Goal: Navigation & Orientation: Find specific page/section

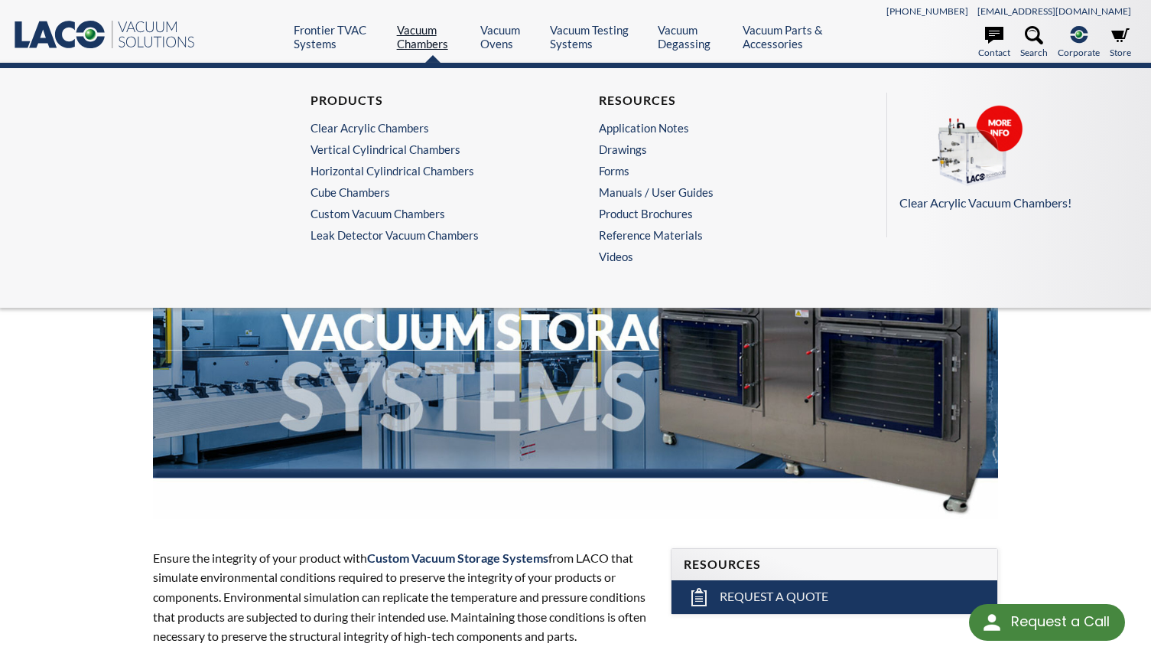
click at [427, 38] on link "Vacuum Chambers" at bounding box center [433, 37] width 73 height 28
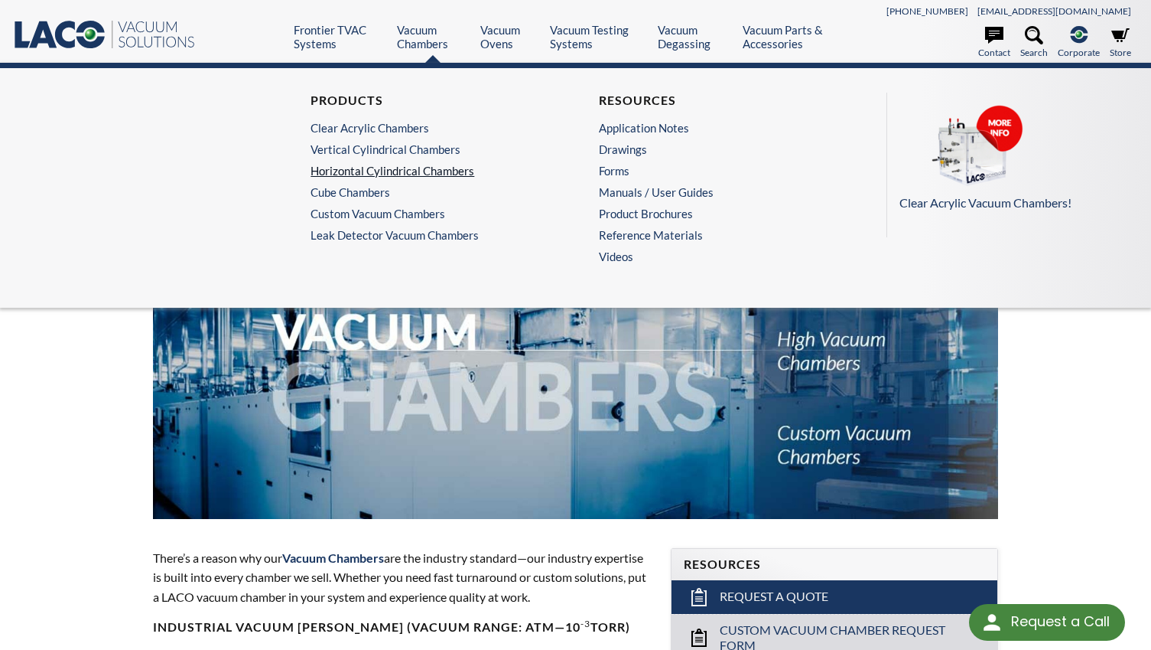
click at [414, 173] on link "Horizontal Cylindrical Chambers" at bounding box center [428, 171] width 234 height 14
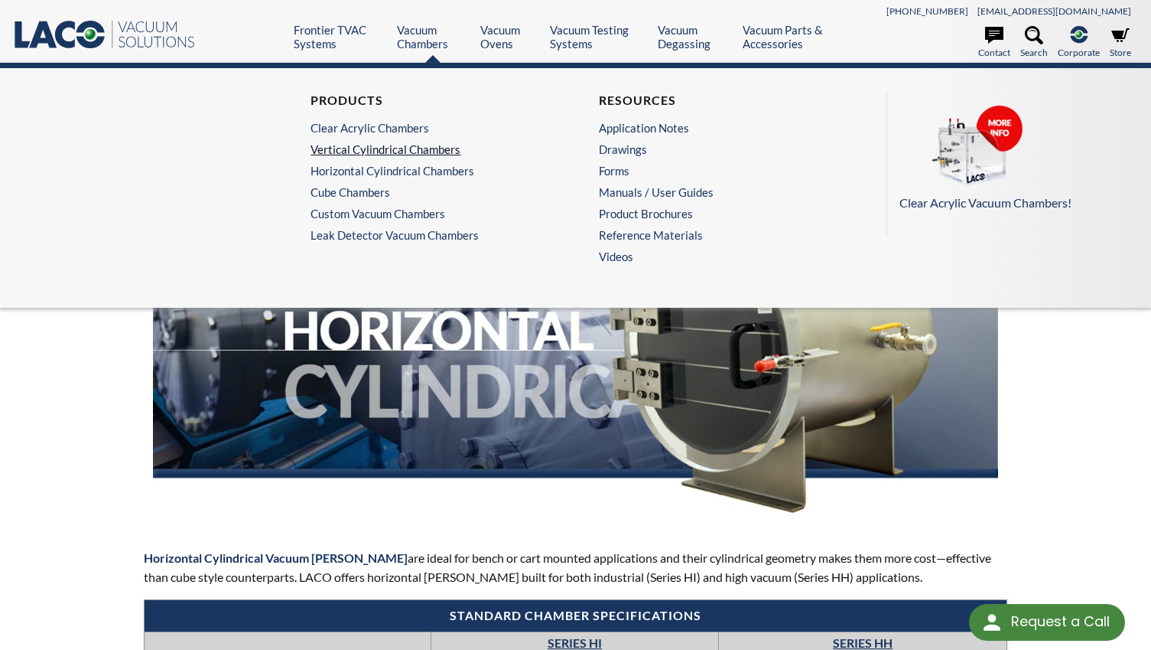
click at [377, 148] on link "Vertical Cylindrical Chambers" at bounding box center [428, 149] width 234 height 14
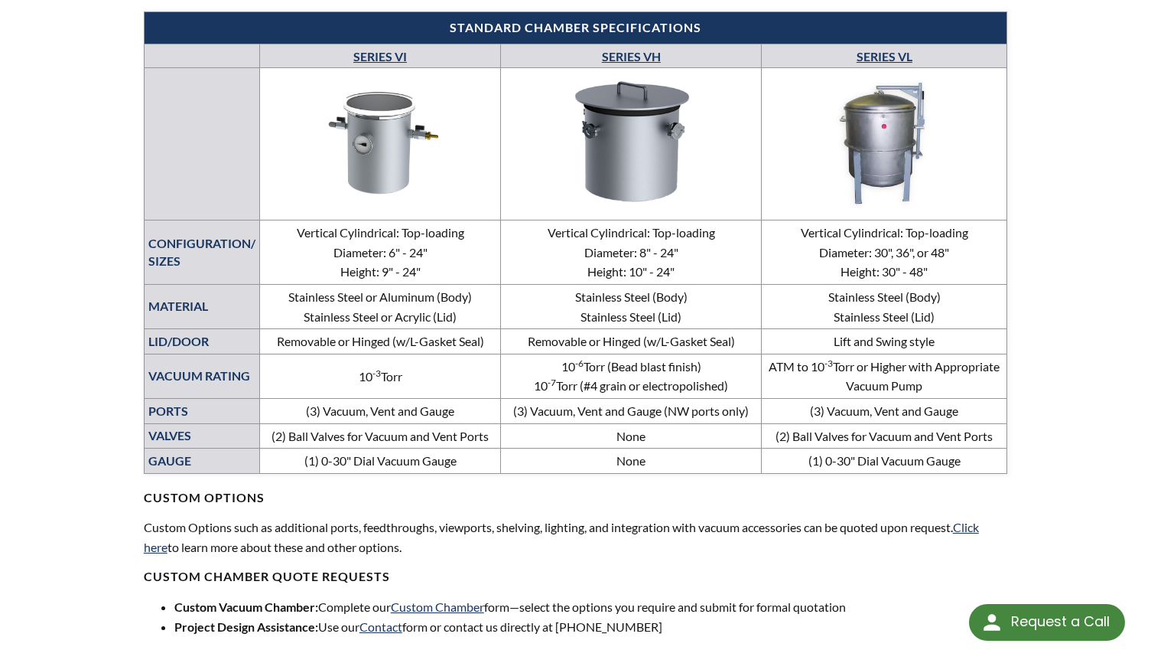
scroll to position [652, 0]
